Goal: Entertainment & Leisure: Consume media (video, audio)

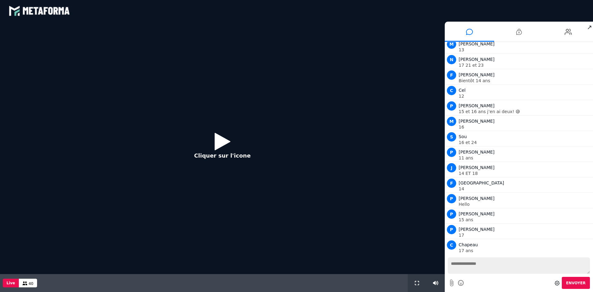
scroll to position [425, 0]
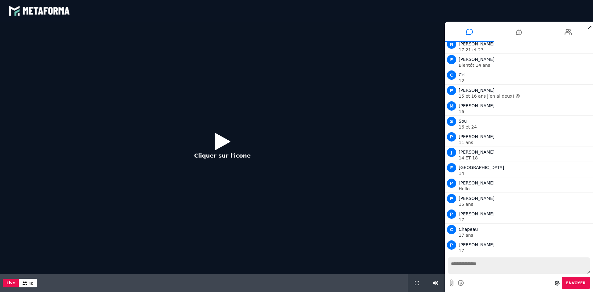
click at [222, 138] on icon at bounding box center [223, 141] width 16 height 20
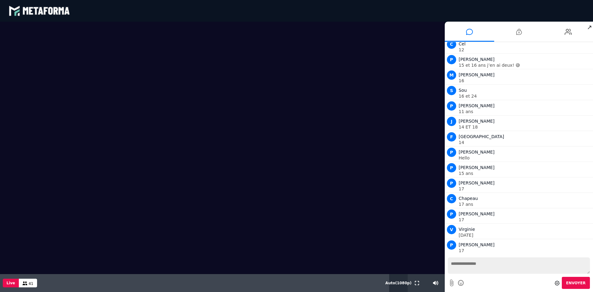
scroll to position [472, 0]
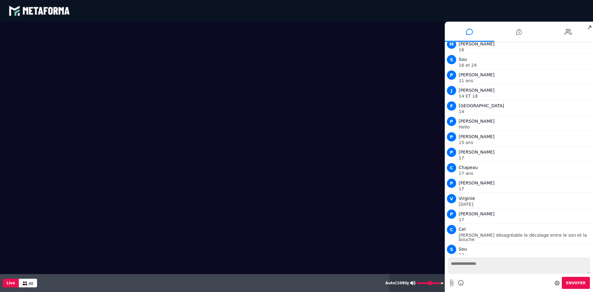
click at [439, 283] on input "range" at bounding box center [430, 283] width 27 height 2
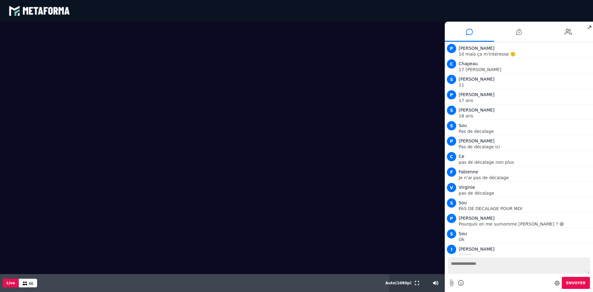
scroll to position [734, 0]
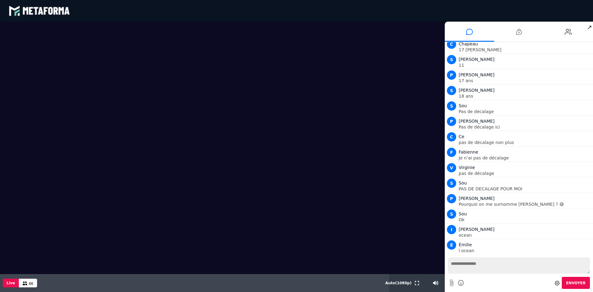
click at [395, 176] on video at bounding box center [222, 148] width 445 height 252
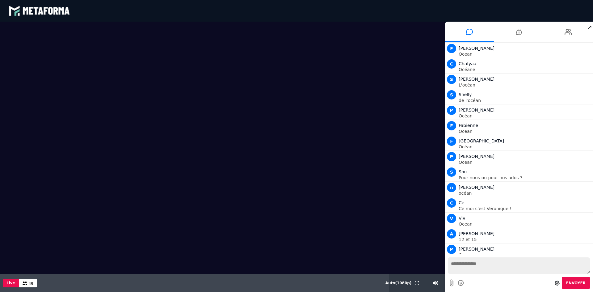
scroll to position [1059, 0]
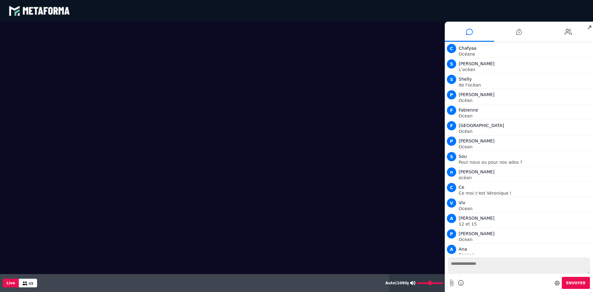
click at [443, 283] on input "range" at bounding box center [430, 283] width 27 height 2
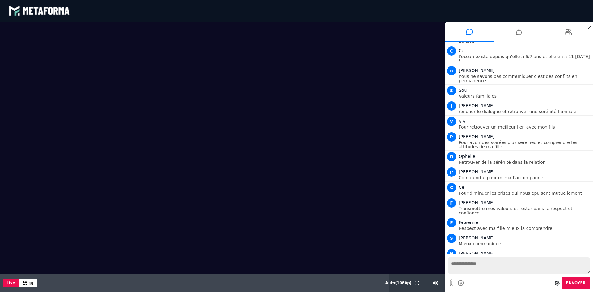
scroll to position [1292, 0]
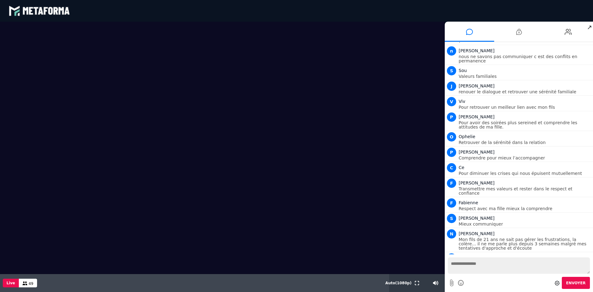
click at [374, 166] on video at bounding box center [222, 148] width 445 height 252
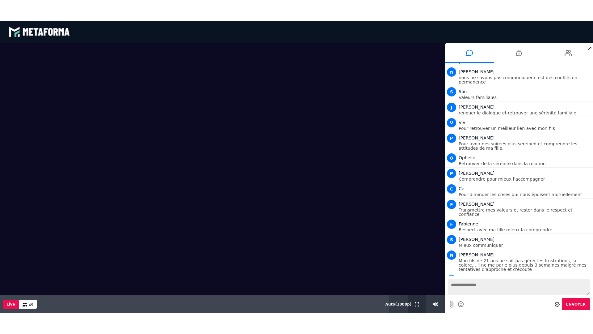
drag, startPoint x: 418, startPoint y: 304, endPoint x: 418, endPoint y: 331, distance: 26.9
click at [418, 292] on icon at bounding box center [417, 304] width 4 height 4
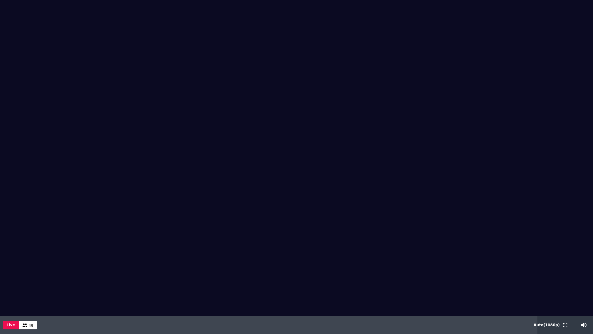
click at [418, 292] on div "blastream met_channel-baf731d39c3f3c2e63b6d22e1a4d907f fr en fr Scène Compte li…" at bounding box center [296, 167] width 593 height 334
click at [591, 292] on div at bounding box center [575, 325] width 36 height 18
click at [591, 292] on input "range" at bounding box center [578, 325] width 27 height 2
click at [589, 292] on input "range" at bounding box center [578, 325] width 27 height 2
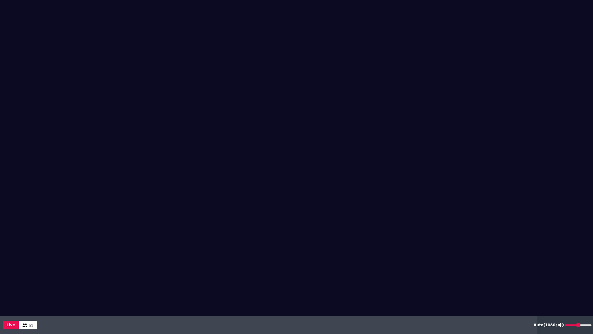
click at [577, 292] on input "range" at bounding box center [578, 325] width 27 height 2
type input "***"
click at [591, 292] on input "range" at bounding box center [578, 325] width 27 height 2
click at [593, 292] on div at bounding box center [575, 325] width 36 height 18
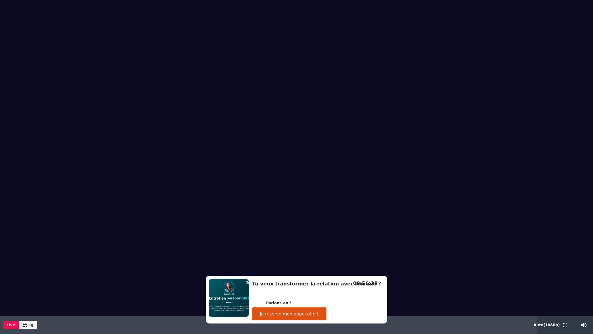
click at [327, 292] on button "Je réserve mon appel offert" at bounding box center [289, 313] width 74 height 13
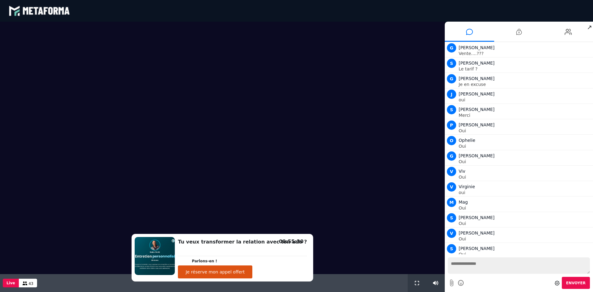
scroll to position [449, 0]
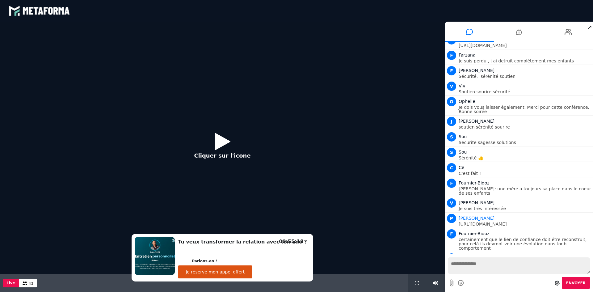
click at [227, 146] on icon at bounding box center [223, 141] width 16 height 20
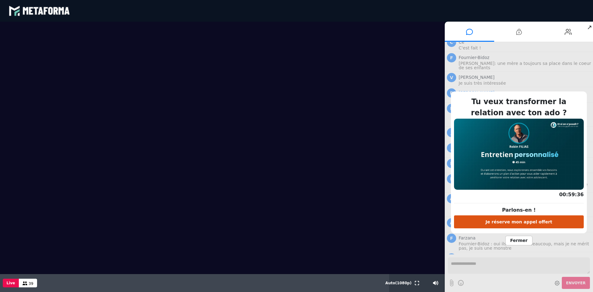
scroll to position [590, 0]
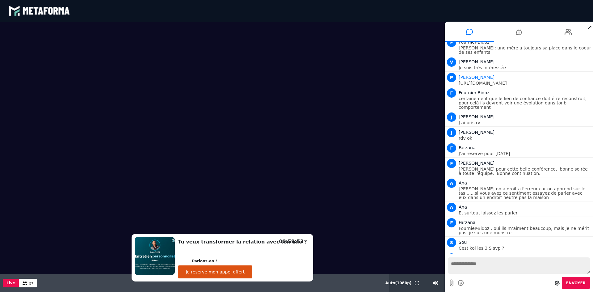
click at [456, 267] on textarea at bounding box center [519, 265] width 142 height 16
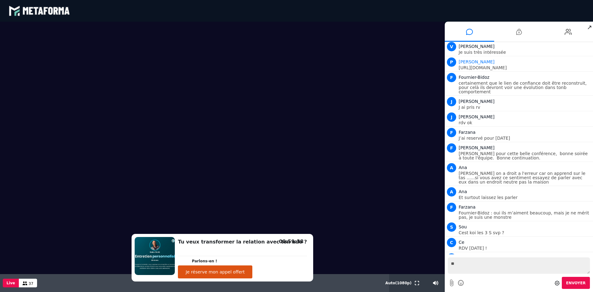
type textarea "*"
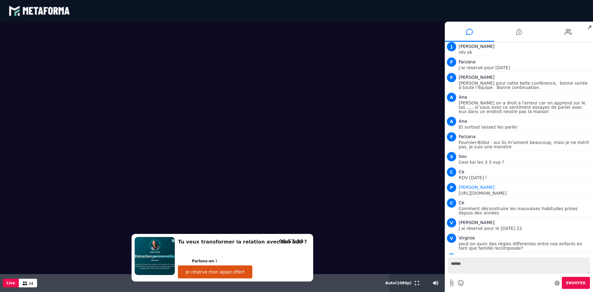
scroll to position [695, 0]
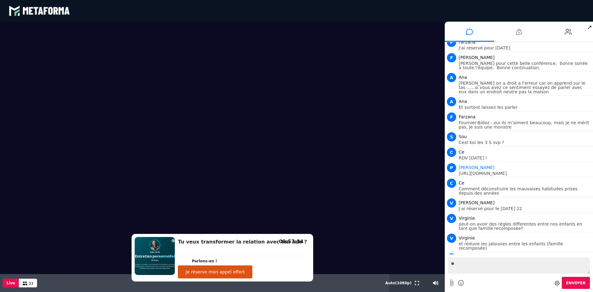
type textarea "*"
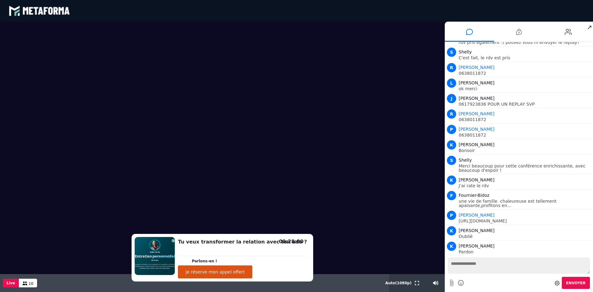
scroll to position [1736, 0]
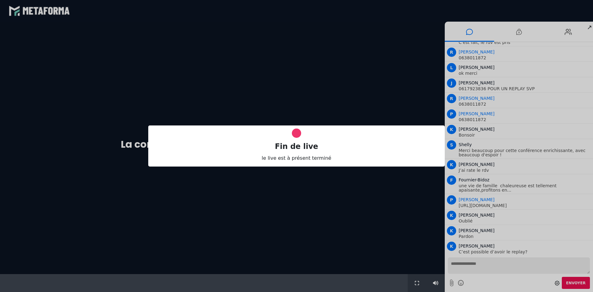
click at [371, 207] on div "Fin de live le live est à présent terminé" at bounding box center [296, 146] width 593 height 292
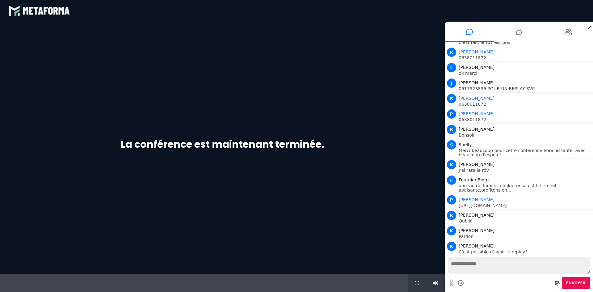
scroll to position [0, 0]
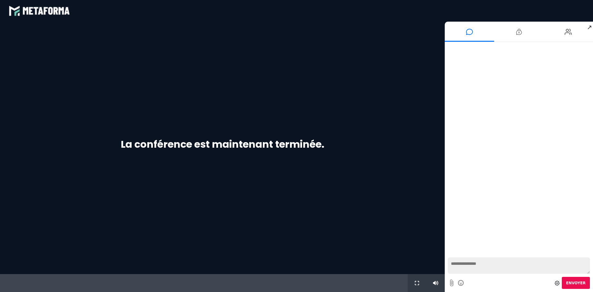
click at [223, 47] on div "La conférence est maintenant terminée." at bounding box center [222, 148] width 445 height 252
